Goal: Information Seeking & Learning: Learn about a topic

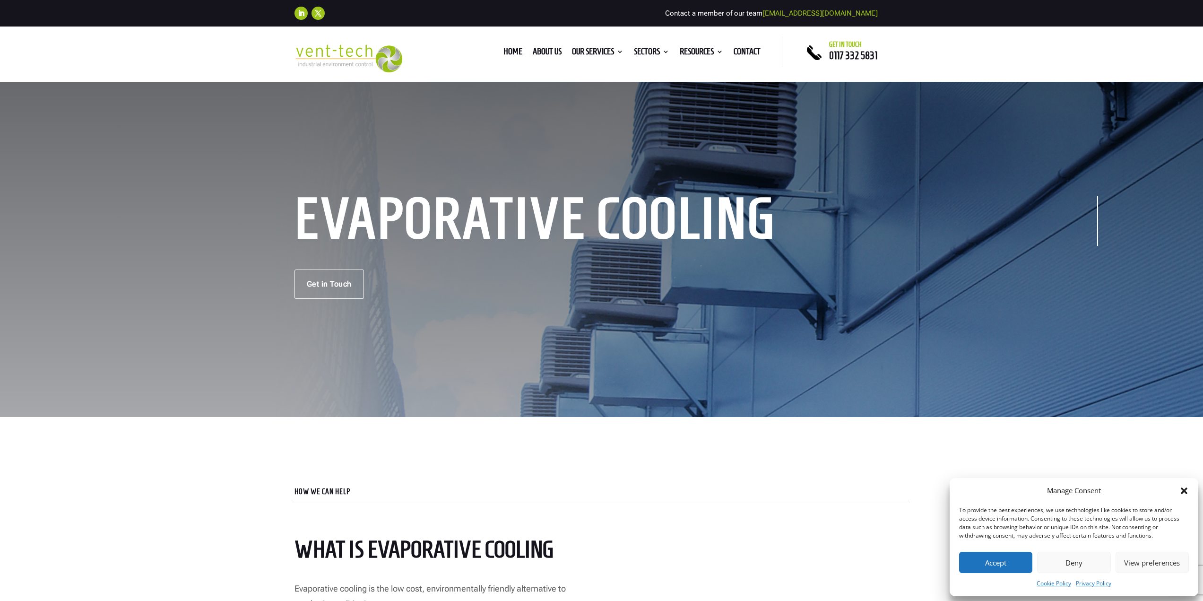
click at [1185, 485] on div "Manage Consent" at bounding box center [1074, 490] width 230 height 11
click at [547, 50] on link "About us" at bounding box center [547, 53] width 29 height 10
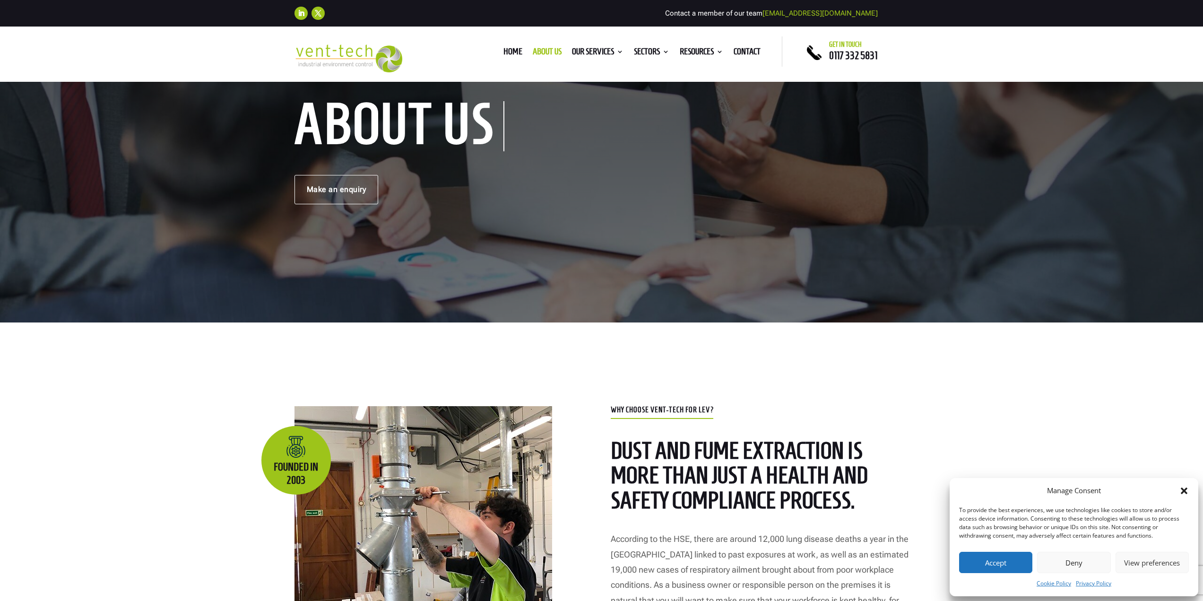
click at [992, 563] on button "Accept" at bounding box center [995, 562] width 73 height 21
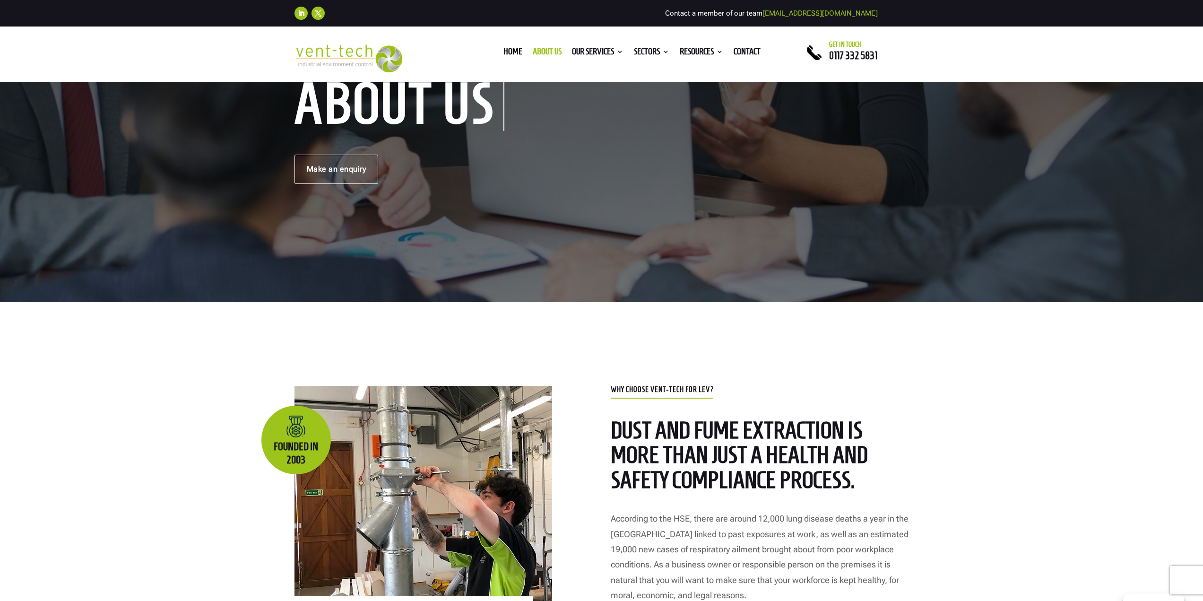
scroll to position [87, 0]
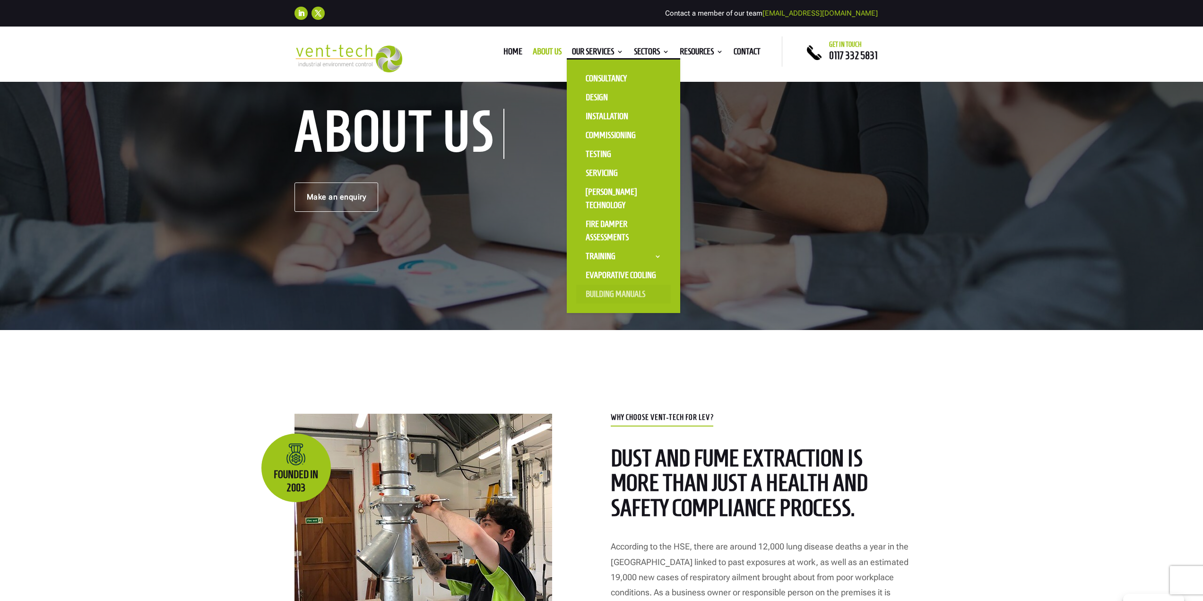
drag, startPoint x: 604, startPoint y: 277, endPoint x: 626, endPoint y: 287, distance: 24.1
click at [604, 277] on link "Evaporative Cooling" at bounding box center [623, 275] width 95 height 19
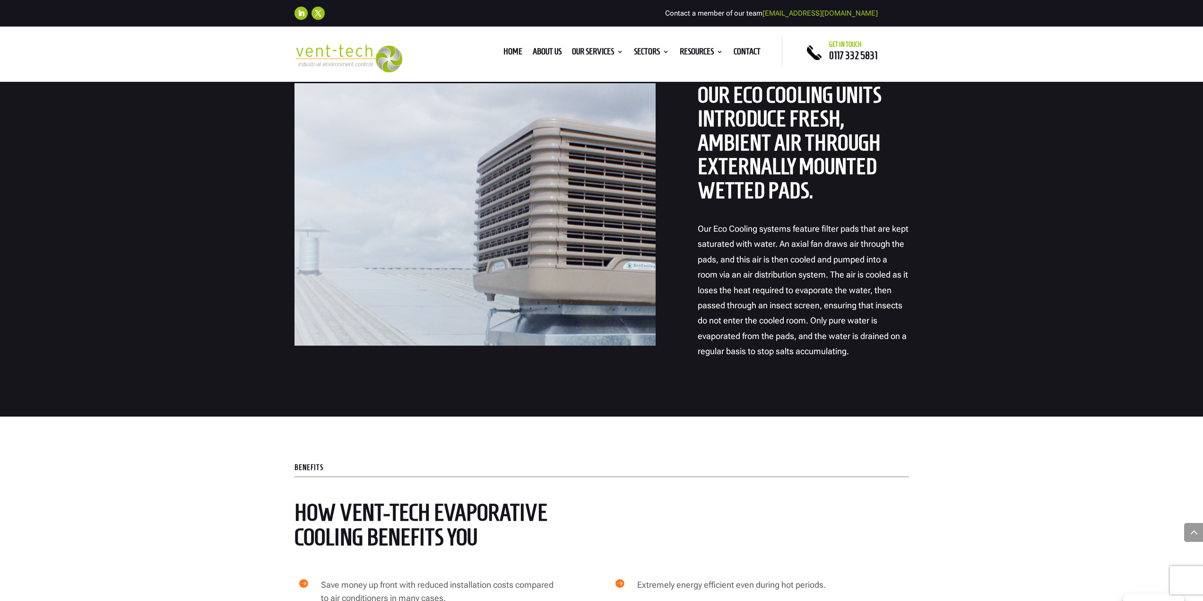
scroll to position [756, 0]
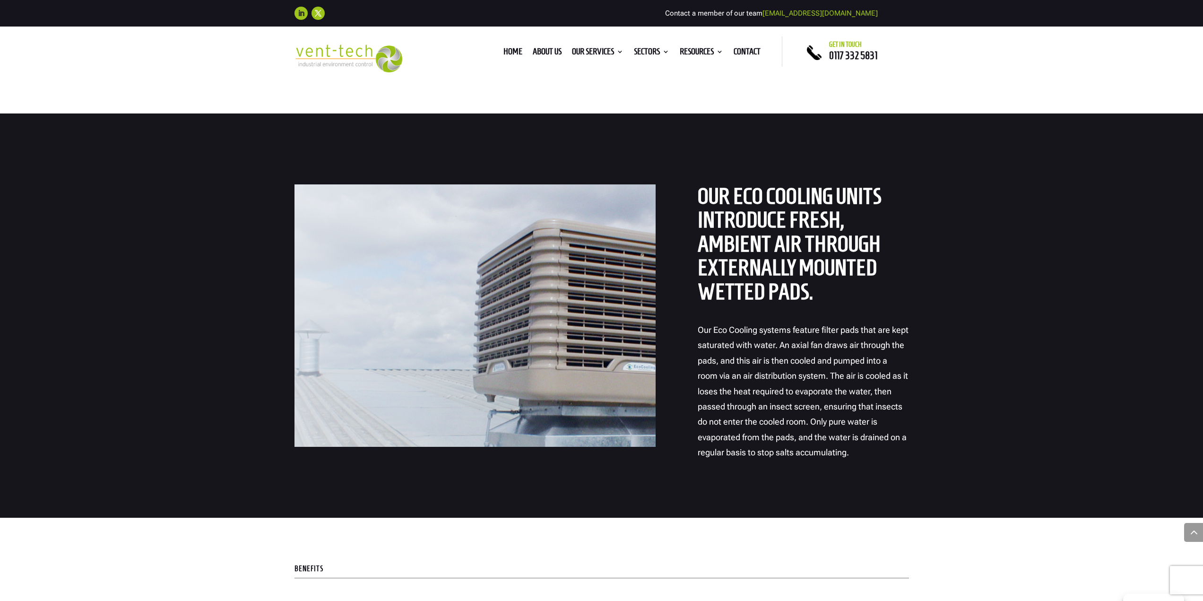
click at [296, 11] on link "Follow" at bounding box center [300, 13] width 13 height 13
